Goal: Task Accomplishment & Management: Use online tool/utility

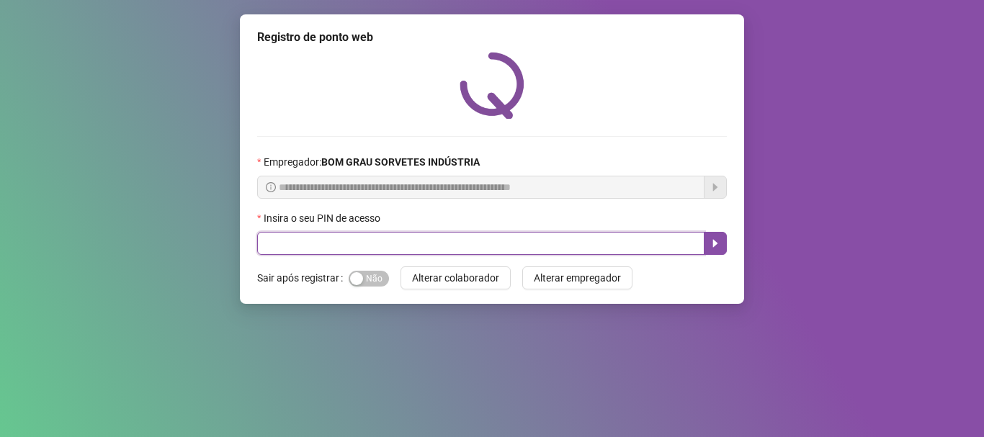
click at [400, 250] on input "text" at bounding box center [480, 243] width 447 height 23
type input "*****"
click at [720, 241] on icon "caret-right" at bounding box center [716, 244] width 12 height 12
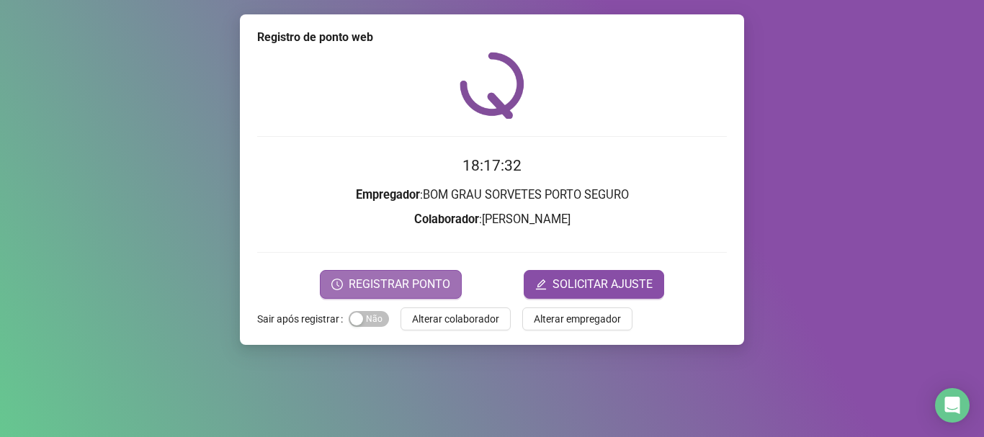
click at [402, 292] on span "REGISTRAR PONTO" at bounding box center [400, 284] width 102 height 17
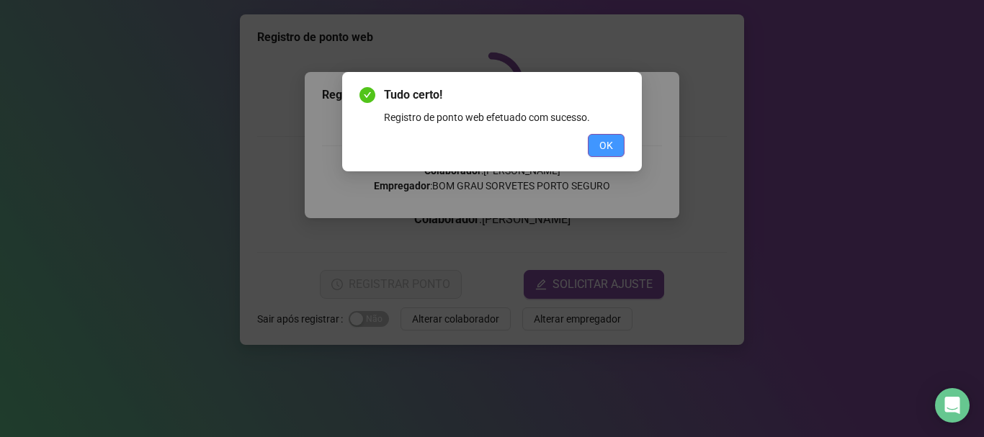
click at [612, 156] on button "OK" at bounding box center [606, 145] width 37 height 23
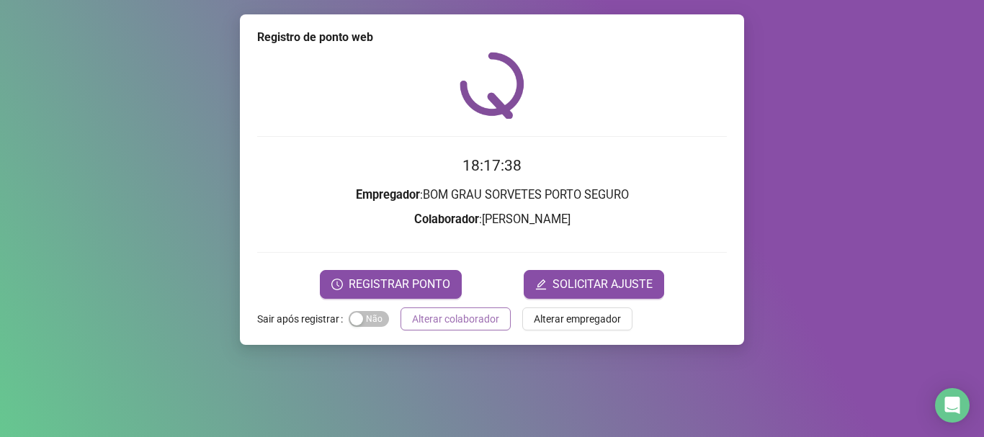
click at [484, 323] on span "Alterar colaborador" at bounding box center [455, 319] width 87 height 16
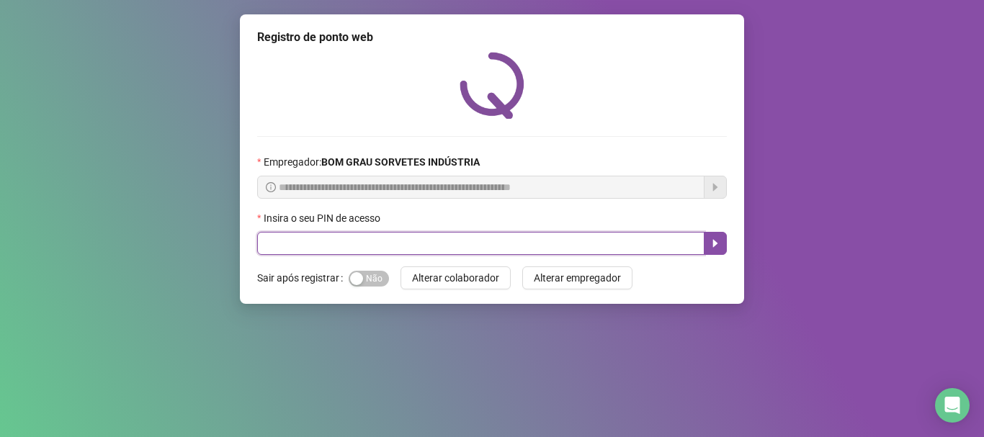
click at [344, 250] on input "text" at bounding box center [480, 243] width 447 height 23
type input "*****"
drag, startPoint x: 707, startPoint y: 245, endPoint x: 705, endPoint y: 287, distance: 42.6
click at [705, 247] on button "button" at bounding box center [715, 243] width 23 height 23
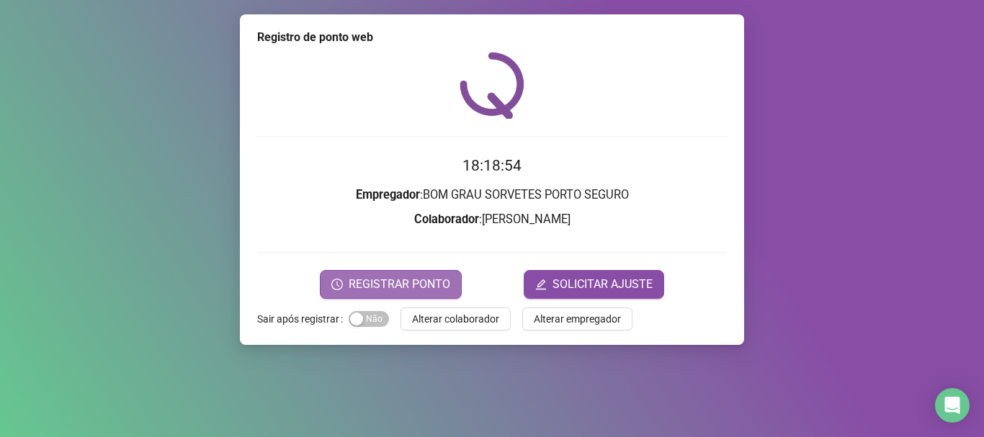
click at [421, 280] on span "REGISTRAR PONTO" at bounding box center [400, 284] width 102 height 17
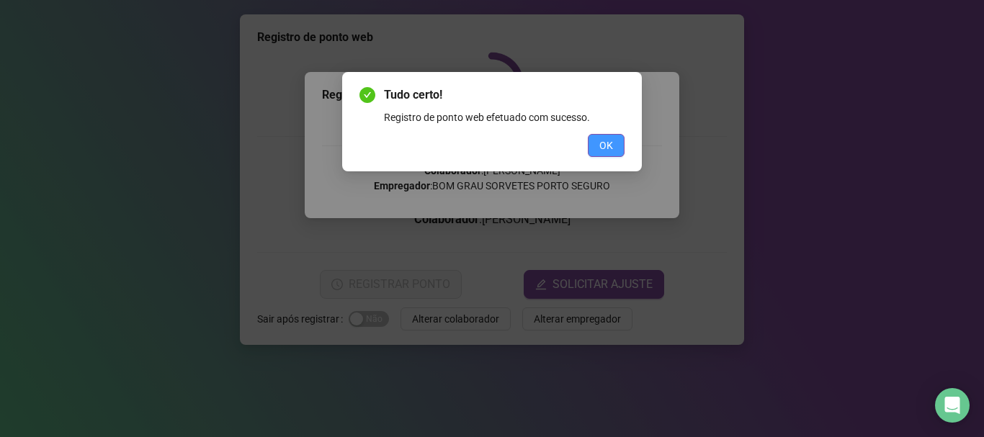
click at [609, 142] on span "OK" at bounding box center [606, 146] width 14 height 16
